Goal: Transaction & Acquisition: Purchase product/service

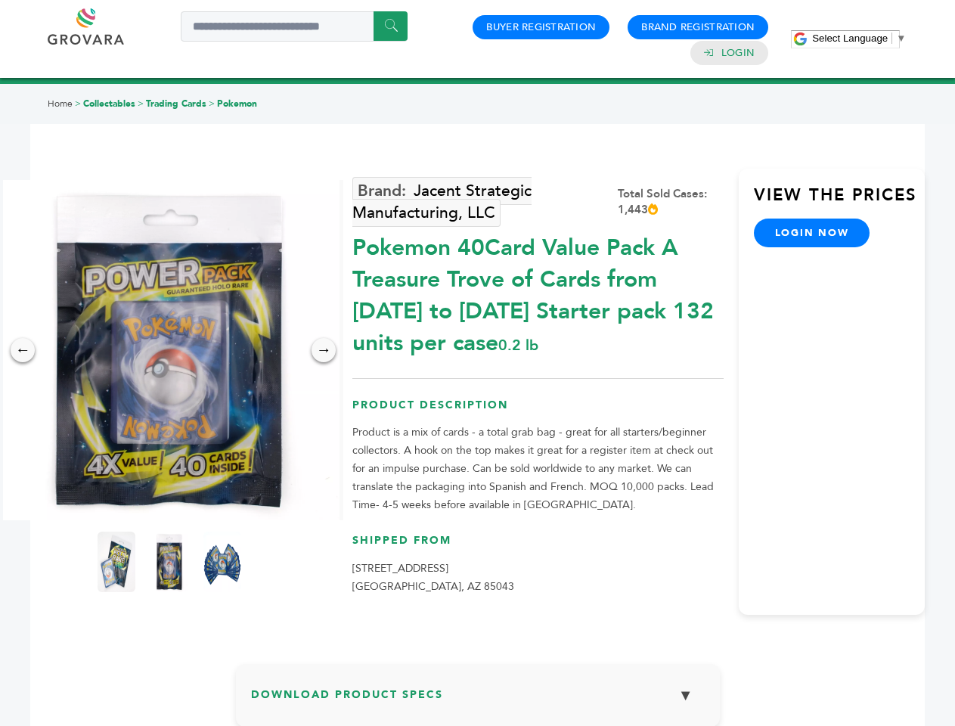
click at [859, 38] on span "Select Language" at bounding box center [850, 37] width 76 height 11
click at [169, 350] on img at bounding box center [169, 350] width 340 height 340
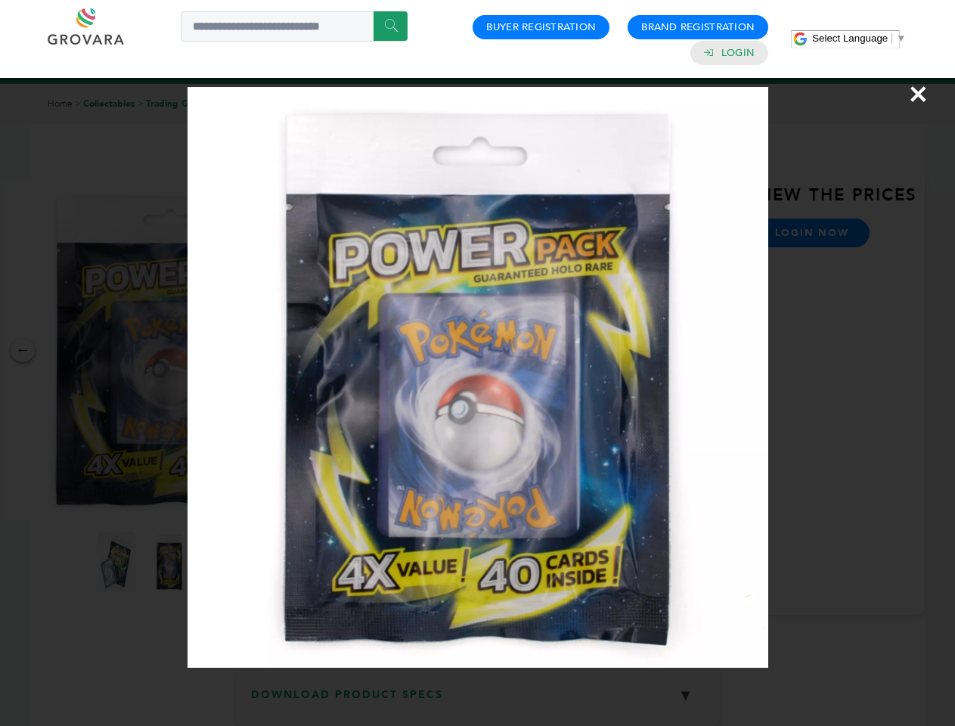
click at [23, 350] on div "×" at bounding box center [477, 363] width 955 height 726
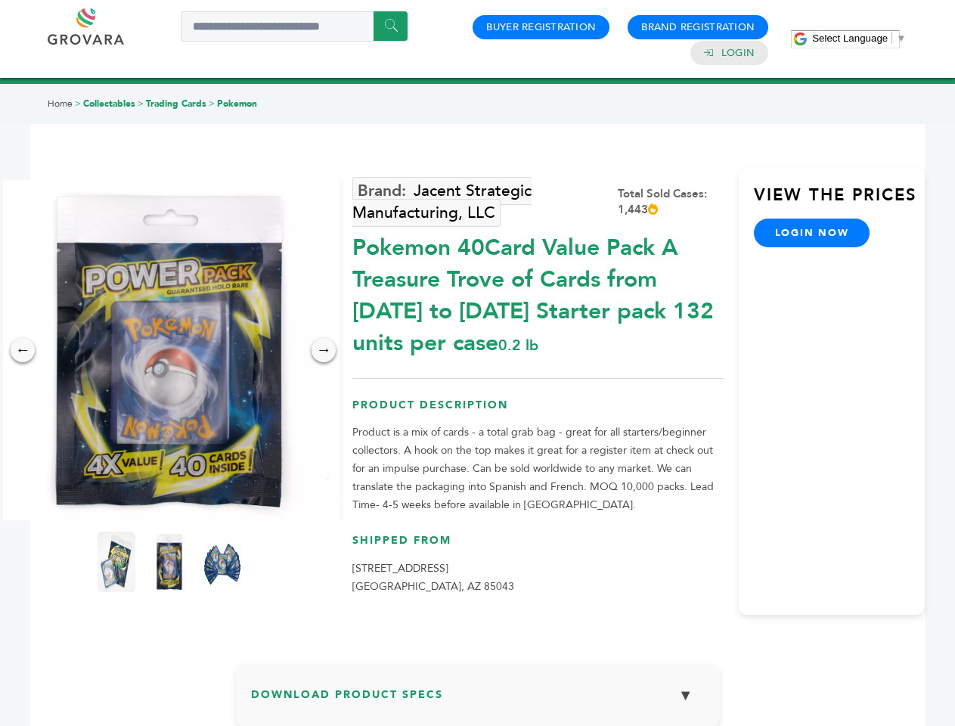
click at [323, 350] on div "→" at bounding box center [323, 350] width 24 height 24
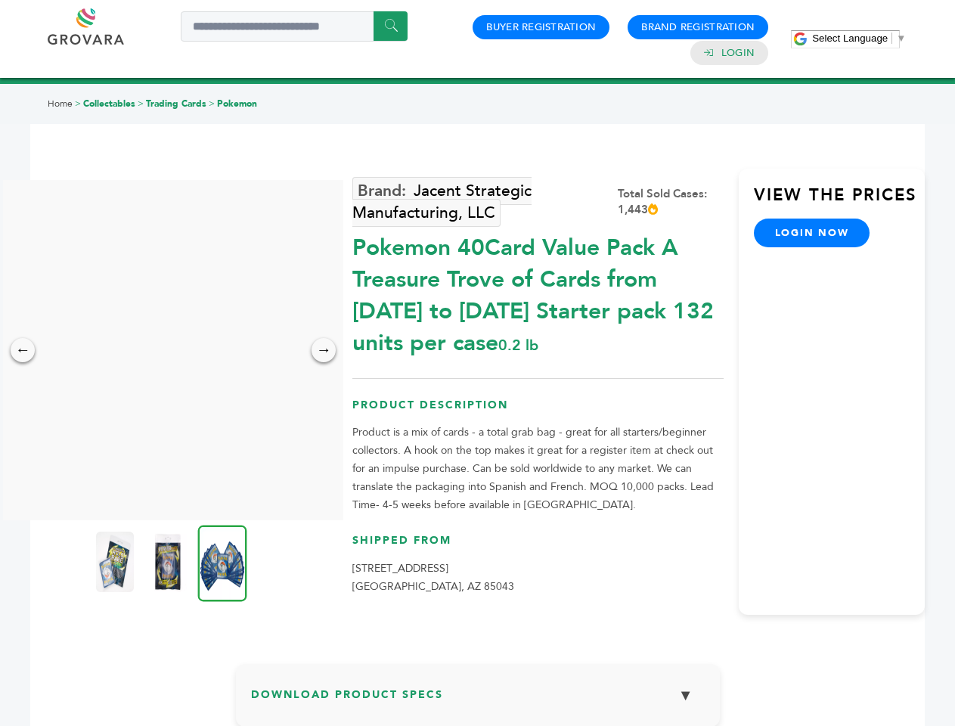
click at [116, 562] on img at bounding box center [115, 561] width 38 height 60
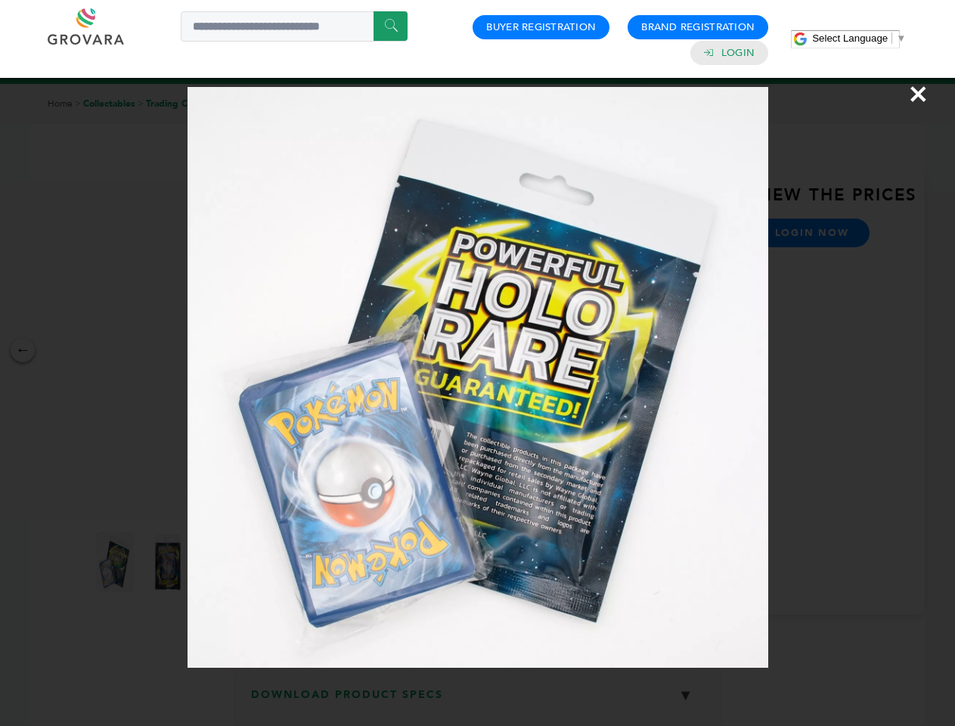
click at [169, 562] on div "×" at bounding box center [477, 363] width 955 height 726
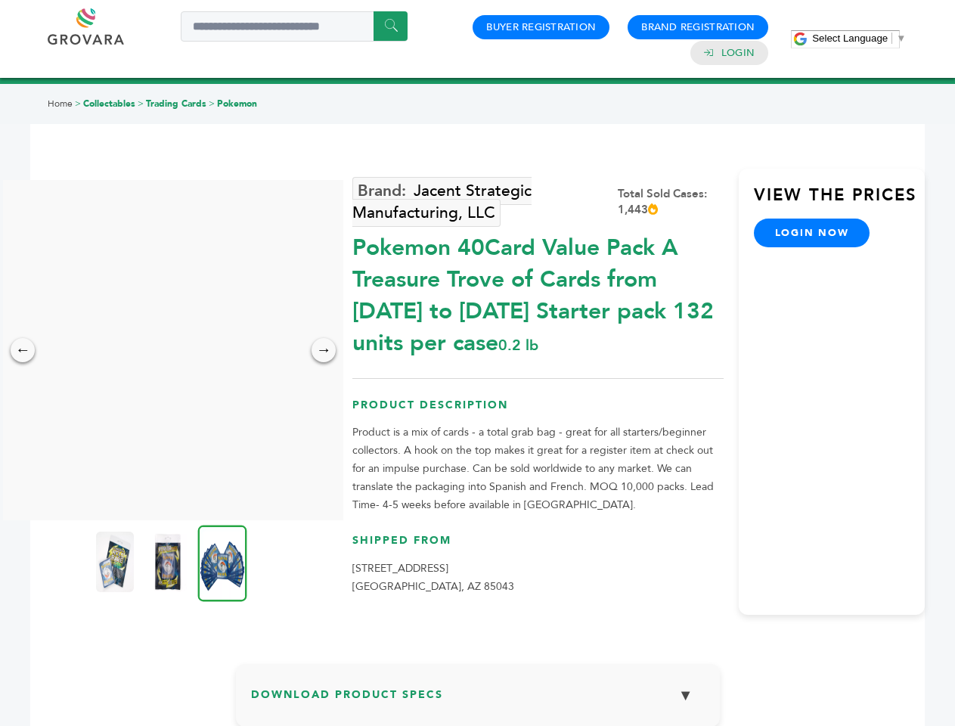
click at [222, 562] on img at bounding box center [222, 563] width 49 height 76
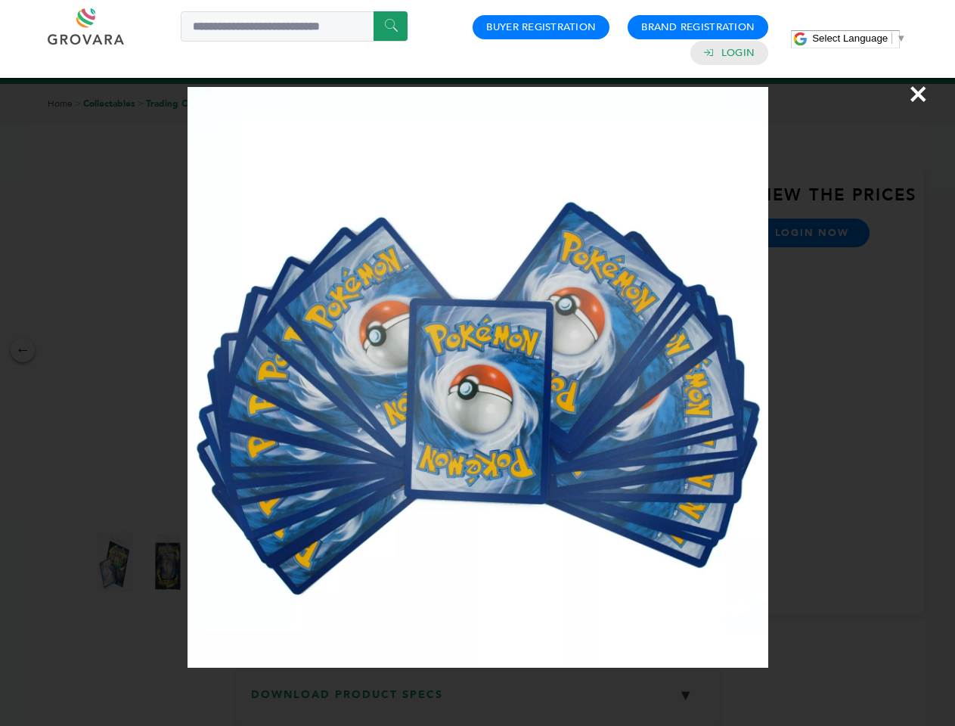
click at [478, 701] on div "×" at bounding box center [477, 363] width 955 height 726
